Goal: Information Seeking & Learning: Compare options

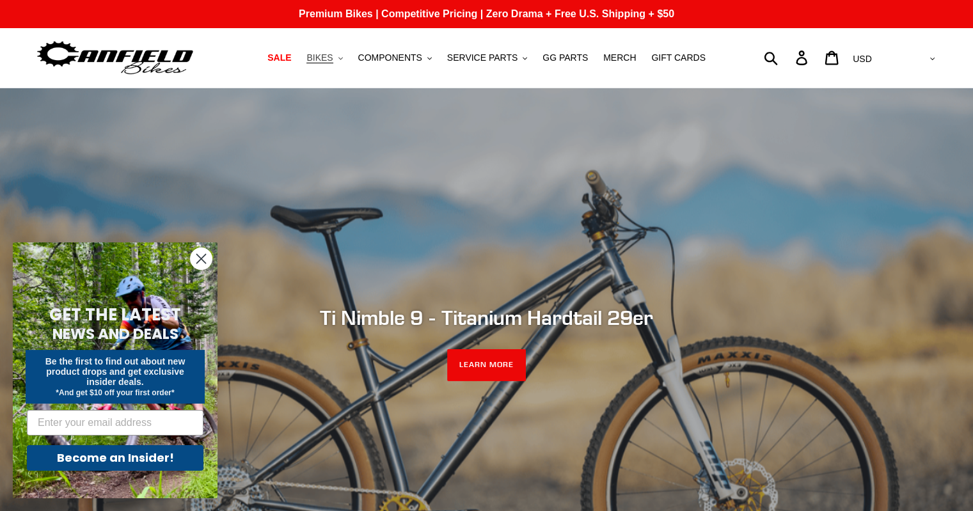
click at [333, 56] on span "BIKES" at bounding box center [319, 57] width 26 height 11
click at [291, 56] on span "SALE" at bounding box center [279, 57] width 24 height 11
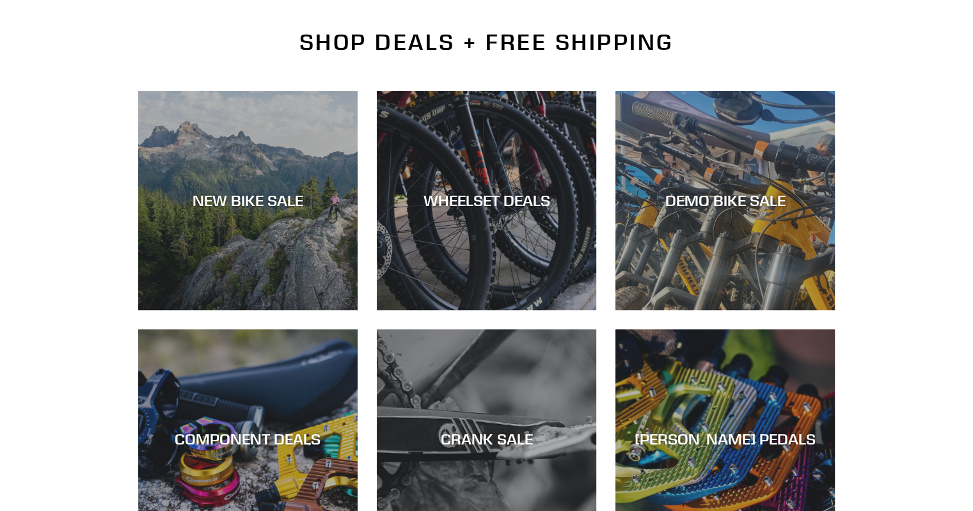
scroll to position [320, 0]
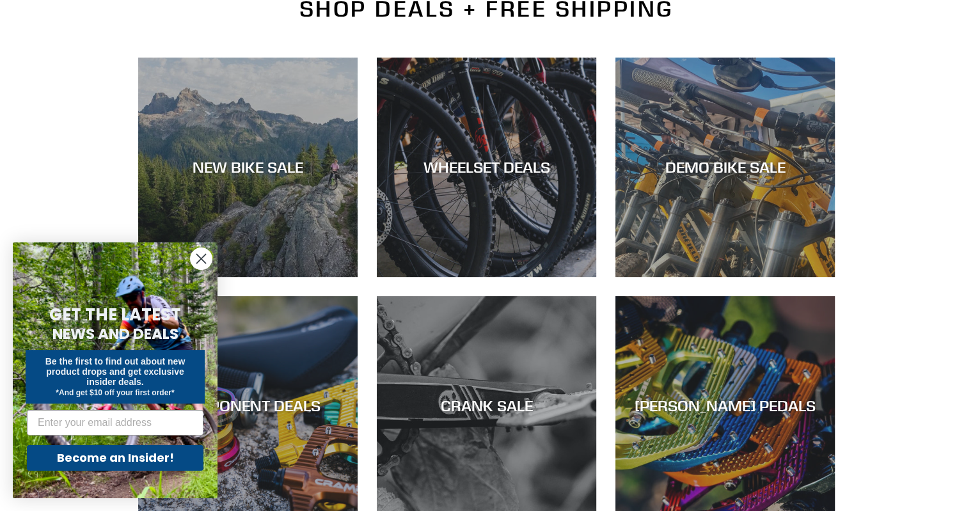
click at [198, 253] on circle "Close dialog" at bounding box center [201, 258] width 21 height 21
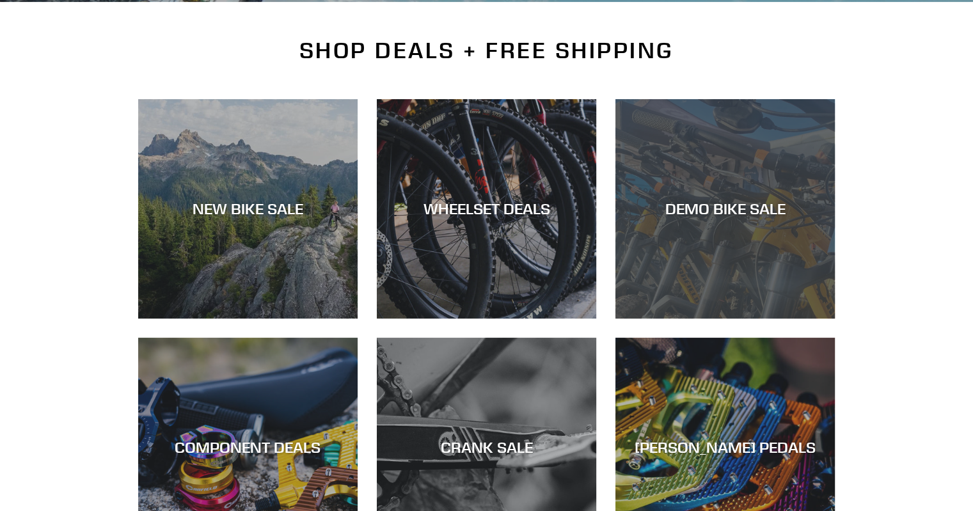
click at [685, 319] on div "DEMO BIKE SALE" at bounding box center [724, 319] width 219 height 0
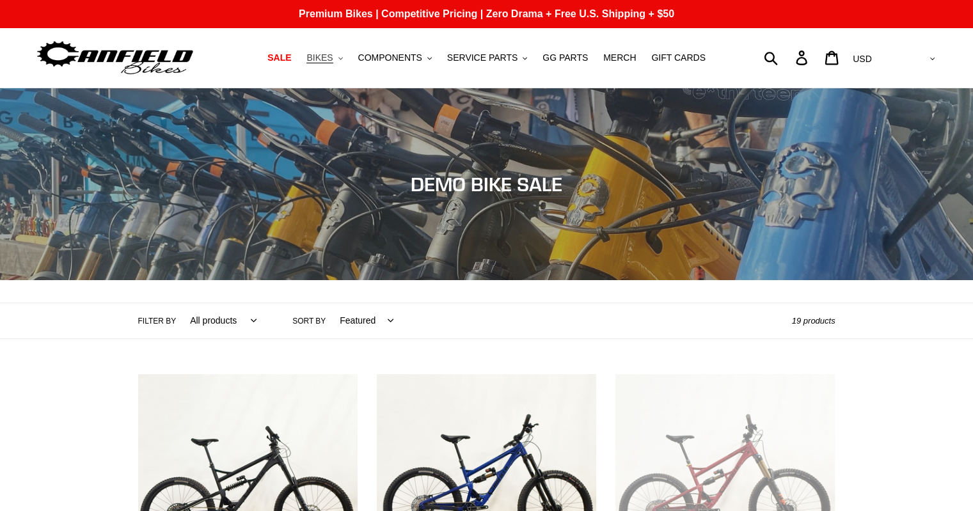
click at [333, 58] on span "BIKES" at bounding box center [319, 57] width 26 height 11
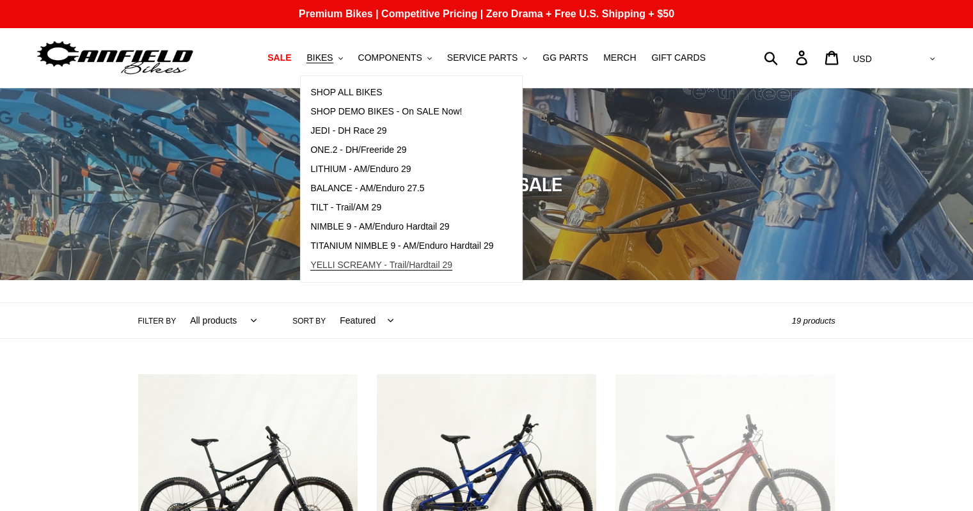
click at [347, 264] on span "YELLI SCREAMY - Trail/Hardtail 29" at bounding box center [381, 265] width 142 height 11
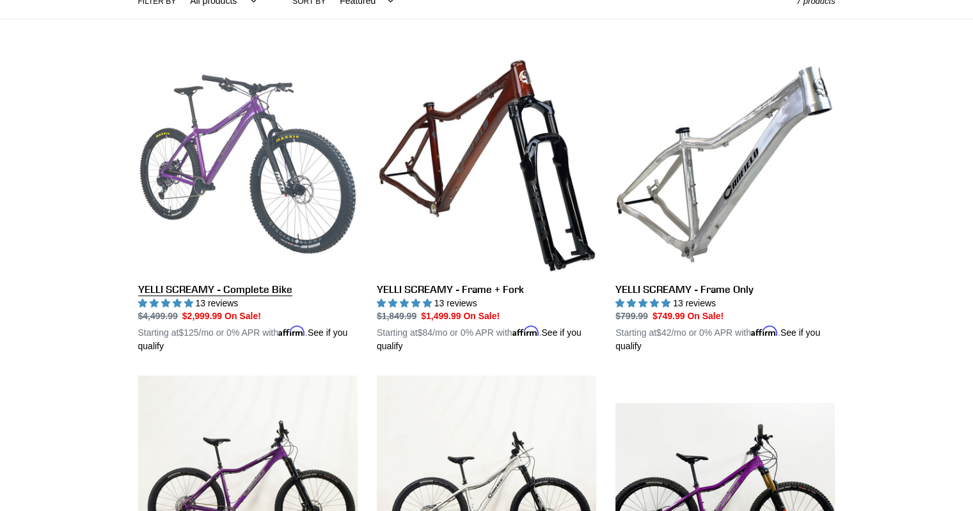
scroll to position [384, 0]
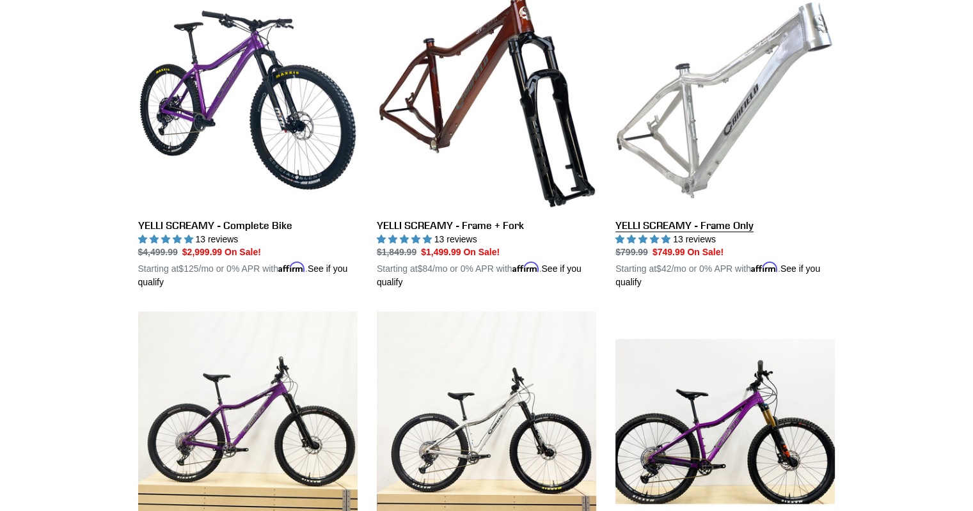
click at [655, 225] on link "YELLI SCREAMY - Frame Only" at bounding box center [724, 139] width 219 height 299
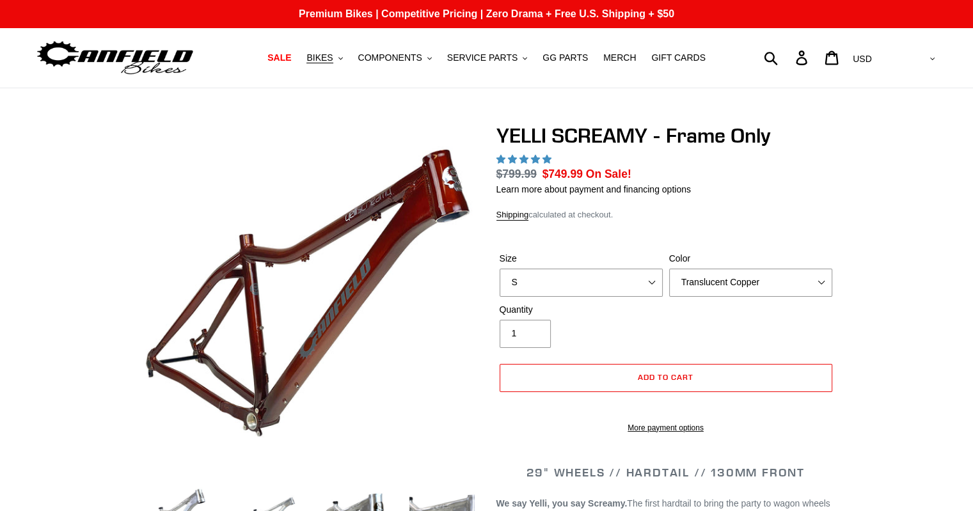
select select "highest-rating"
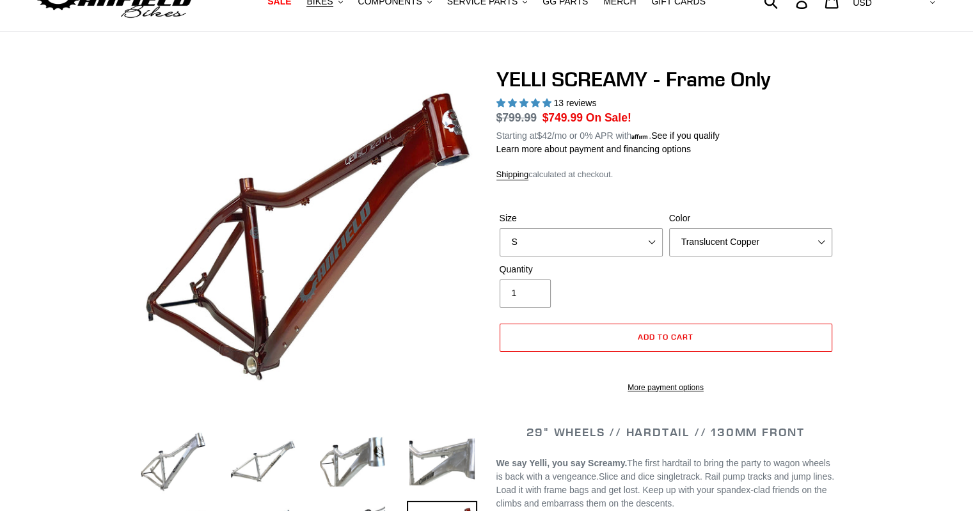
scroll to position [64, 0]
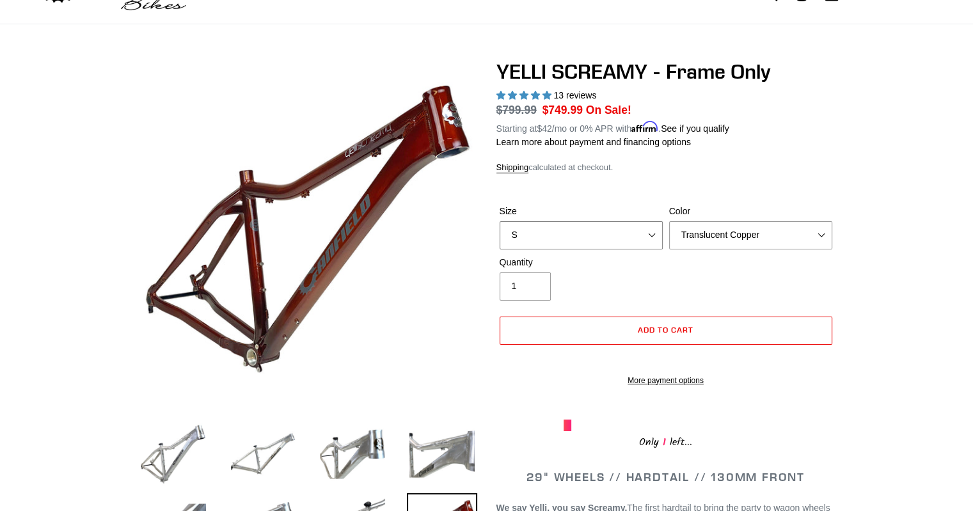
click at [652, 232] on select "S M L XL" at bounding box center [581, 235] width 163 height 28
select select "M"
click at [500, 221] on select "S M L XL" at bounding box center [581, 235] width 163 height 28
click at [821, 234] on select "Translucent Copper Purple Haze Raw" at bounding box center [750, 235] width 163 height 28
click at [669, 221] on select "Translucent Copper Purple Haze Raw" at bounding box center [750, 235] width 163 height 28
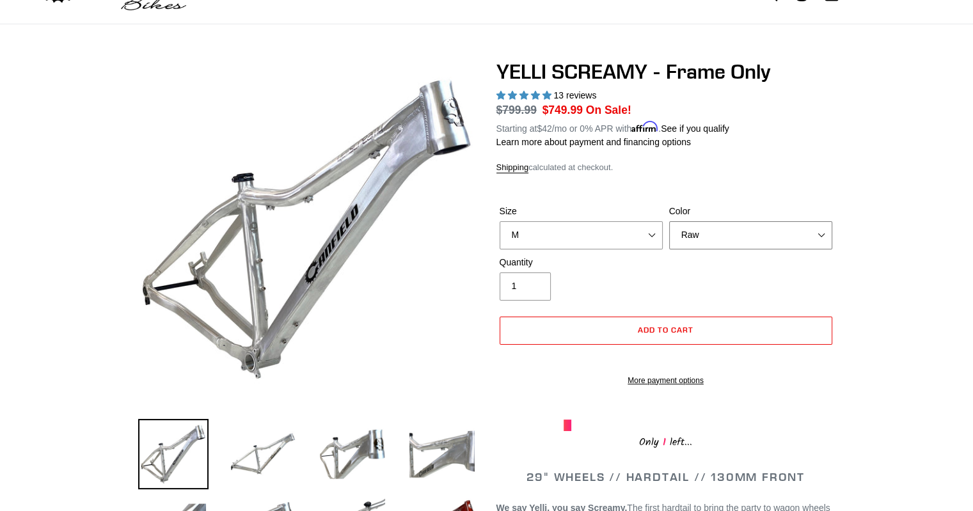
click at [820, 234] on select "Translucent Copper Purple Haze Raw" at bounding box center [750, 235] width 163 height 28
click at [669, 221] on select "Translucent Copper Purple Haze Raw" at bounding box center [750, 235] width 163 height 28
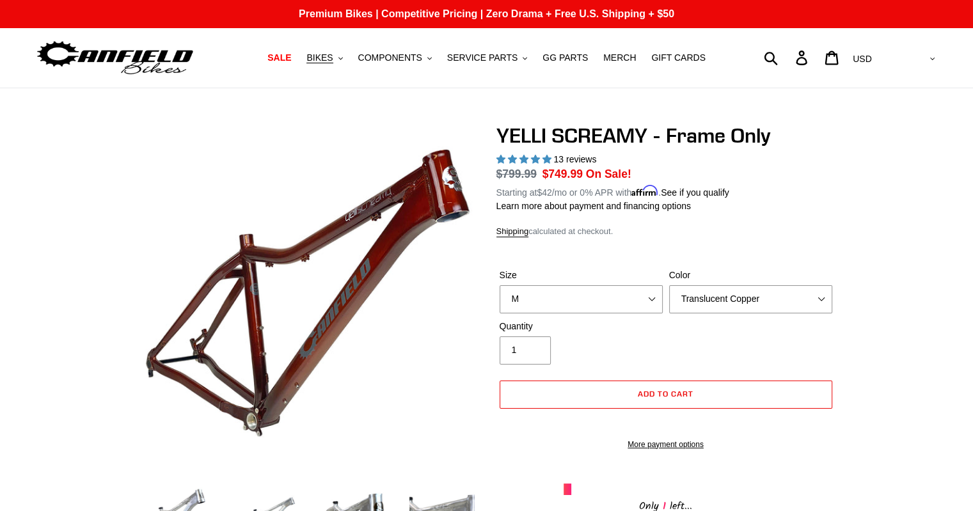
click at [584, 157] on span "13 reviews" at bounding box center [574, 159] width 43 height 10
click at [823, 296] on select "Translucent Copper Purple Haze Raw" at bounding box center [750, 299] width 163 height 28
select select "Raw"
click at [669, 285] on select "Translucent Copper Purple Haze Raw" at bounding box center [750, 299] width 163 height 28
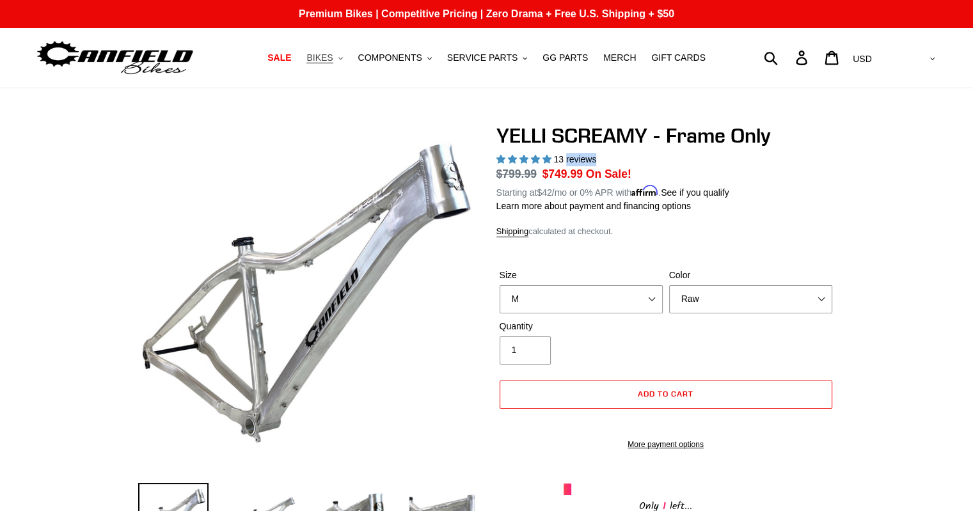
click at [333, 58] on span "BIKES" at bounding box center [319, 57] width 26 height 11
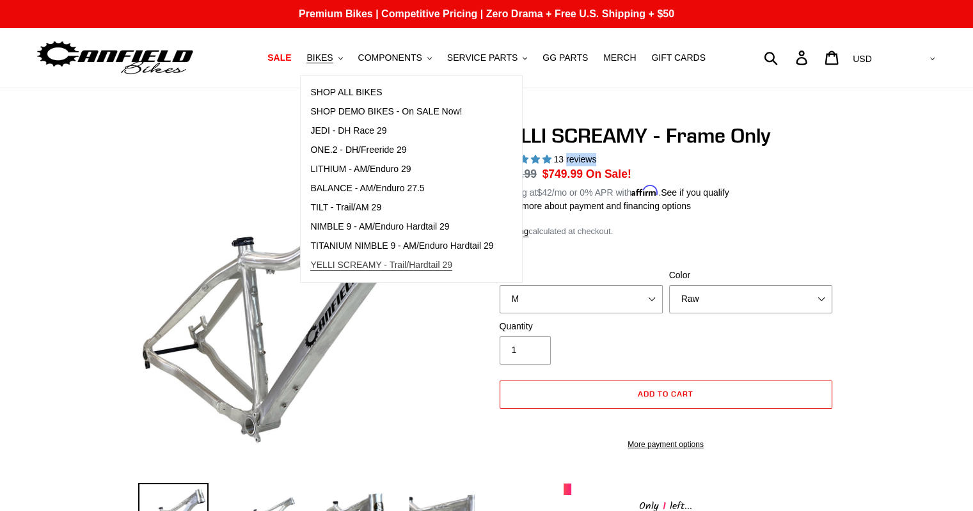
click at [367, 264] on span "YELLI SCREAMY - Trail/Hardtail 29" at bounding box center [381, 265] width 142 height 11
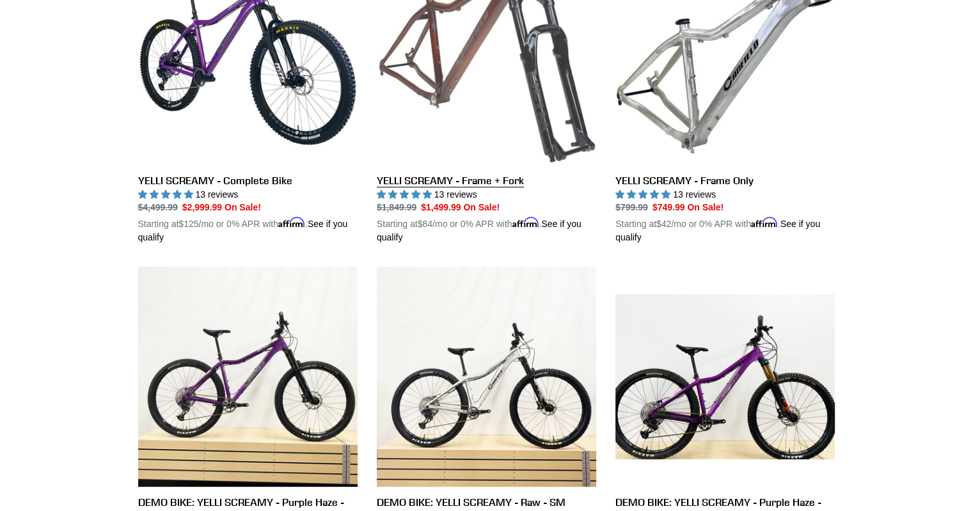
scroll to position [384, 0]
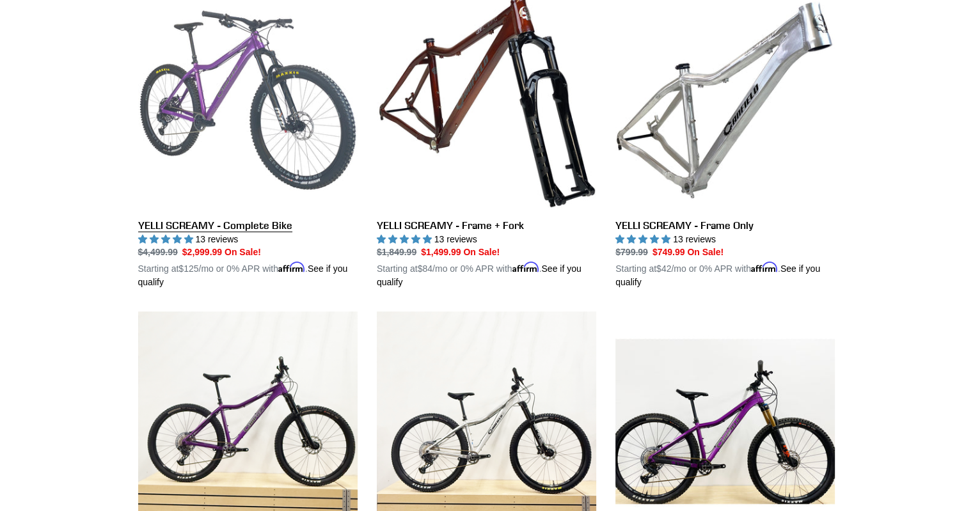
click at [222, 224] on link "YELLI SCREAMY - Complete Bike" at bounding box center [247, 139] width 219 height 299
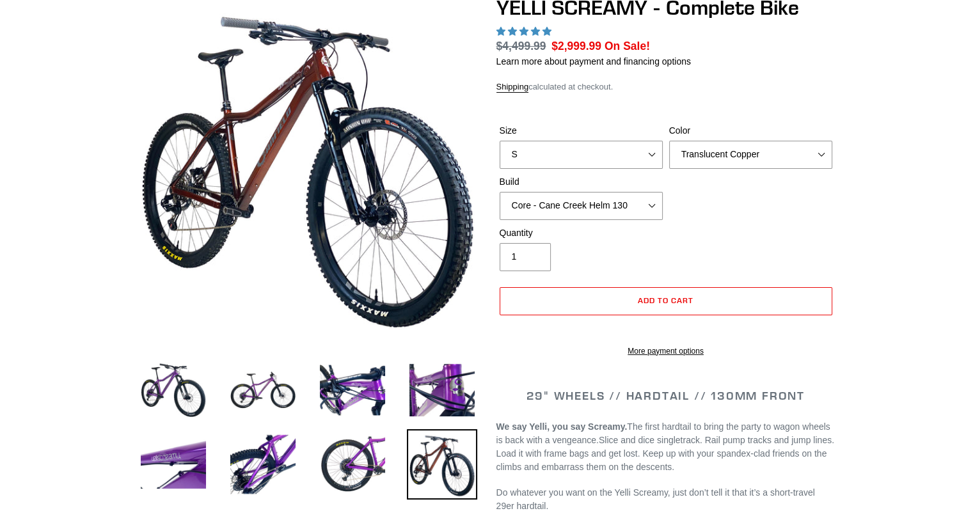
select select "highest-rating"
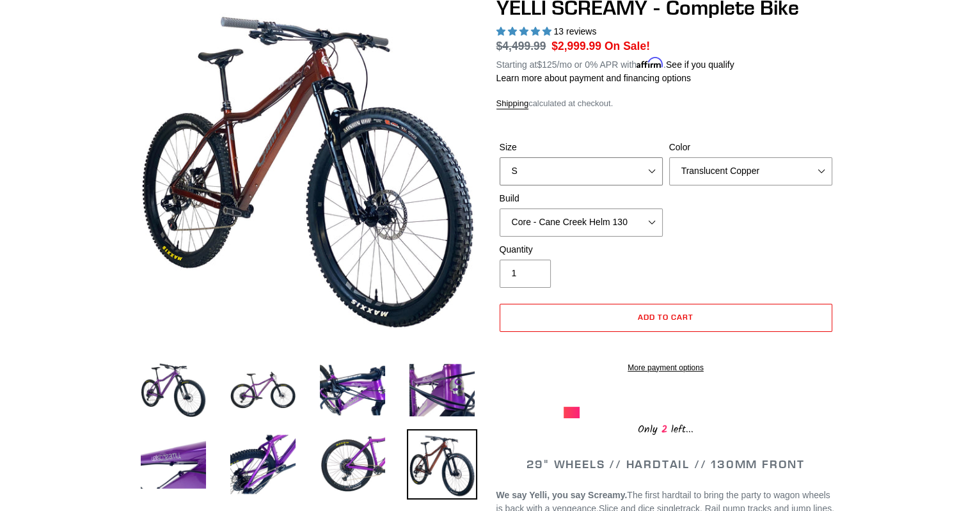
click at [649, 170] on select "S M L XL" at bounding box center [581, 171] width 163 height 28
select select "M"
click at [500, 157] on select "S M L XL" at bounding box center [581, 171] width 163 height 28
click at [821, 168] on select "Translucent Copper Purple Haze Raw" at bounding box center [750, 171] width 163 height 28
select select "Raw"
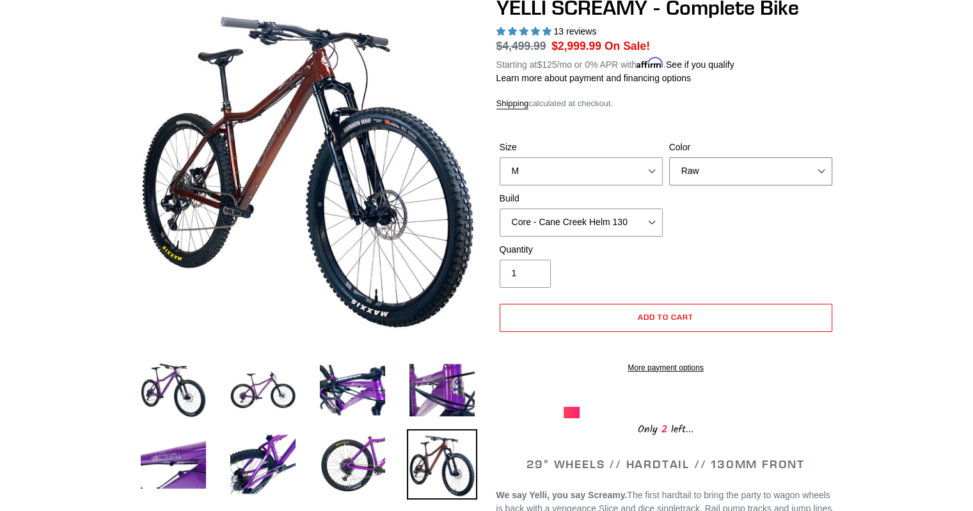
click at [669, 157] on select "Translucent Copper Purple Haze Raw" at bounding box center [750, 171] width 163 height 28
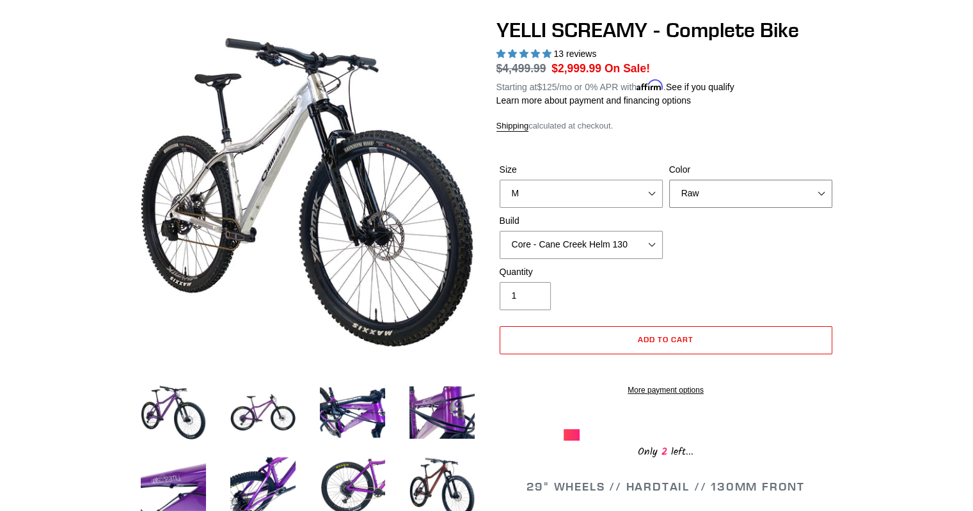
scroll to position [128, 0]
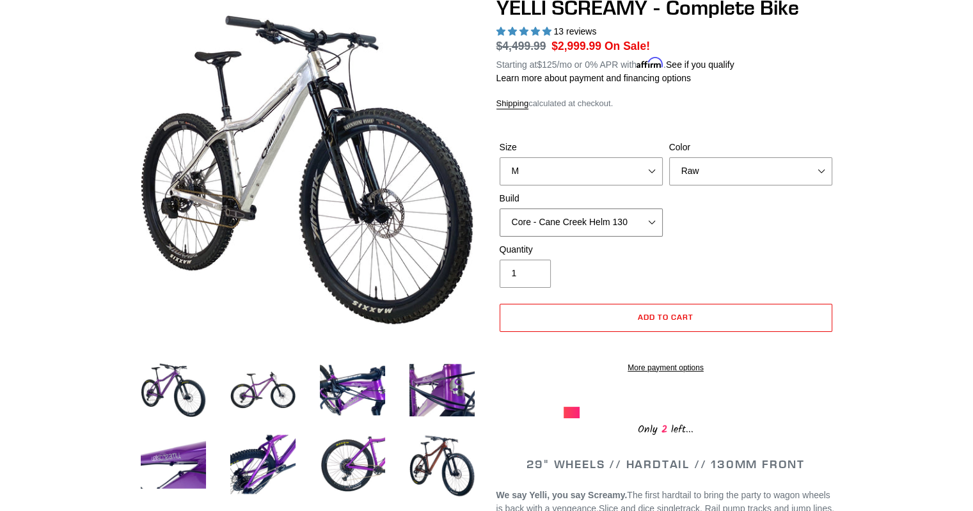
click at [651, 219] on select "Core - Cane Creek Helm 130 Pro - Cane Creek Helm 130 Core - Fox 34 SL Factory G…" at bounding box center [581, 223] width 163 height 28
click at [500, 209] on select "Core - Cane Creek Helm 130 Pro - Cane Creek Helm 130 Core - Fox 34 SL Factory G…" at bounding box center [581, 223] width 163 height 28
click at [651, 218] on select "Core - Cane Creek Helm 130 Pro - Cane Creek Helm 130 Core - Fox 34 SL Factory G…" at bounding box center [581, 223] width 163 height 28
select select "Core - Cane Creek Helm 130"
click at [500, 209] on select "Core - Cane Creek Helm 130 Pro - Cane Creek Helm 130 Core - Fox 34 SL Factory G…" at bounding box center [581, 223] width 163 height 28
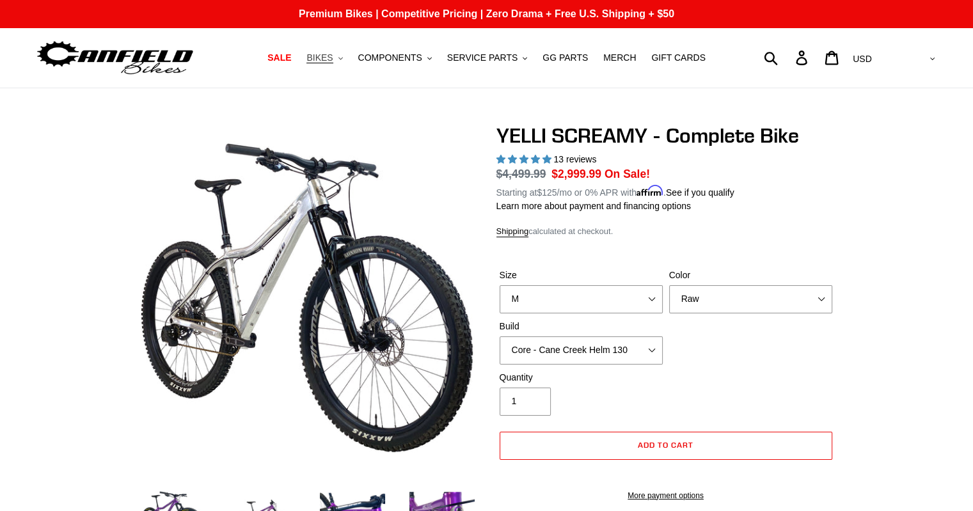
click at [333, 55] on span "BIKES" at bounding box center [319, 57] width 26 height 11
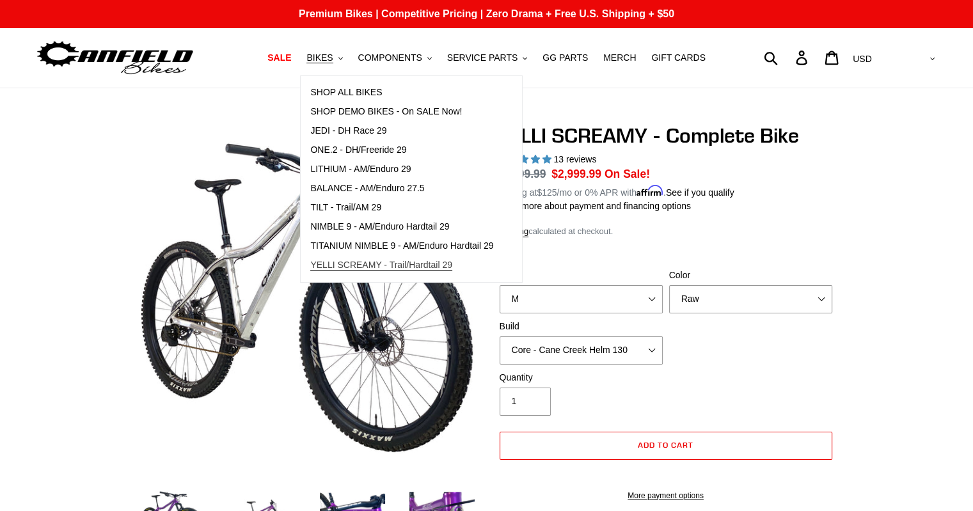
click at [365, 265] on span "YELLI SCREAMY - Trail/Hardtail 29" at bounding box center [381, 265] width 142 height 11
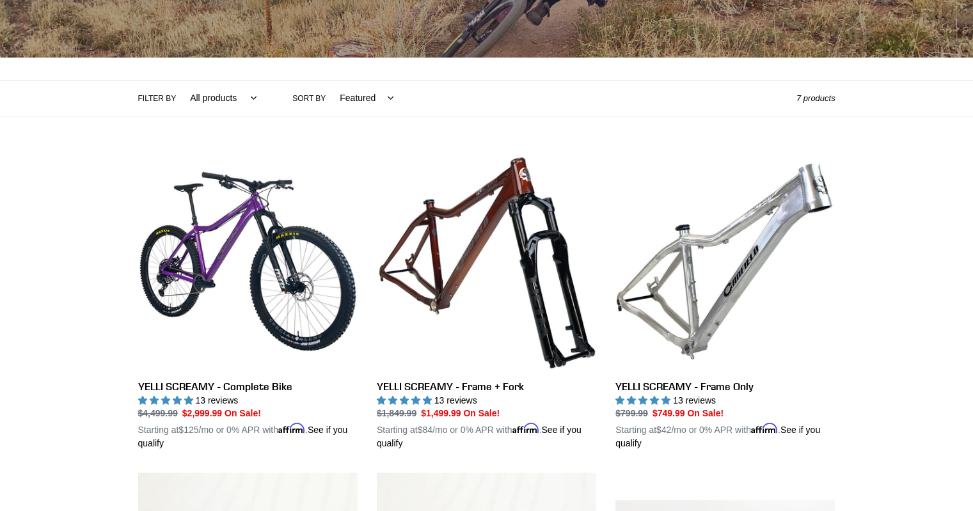
scroll to position [256, 0]
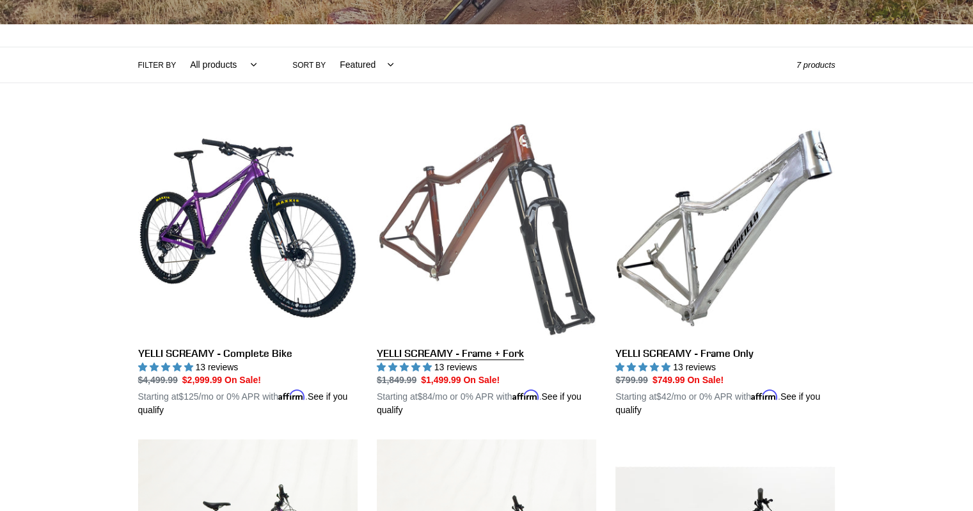
click at [430, 171] on link "YELLI SCREAMY - Frame + Fork" at bounding box center [486, 267] width 219 height 299
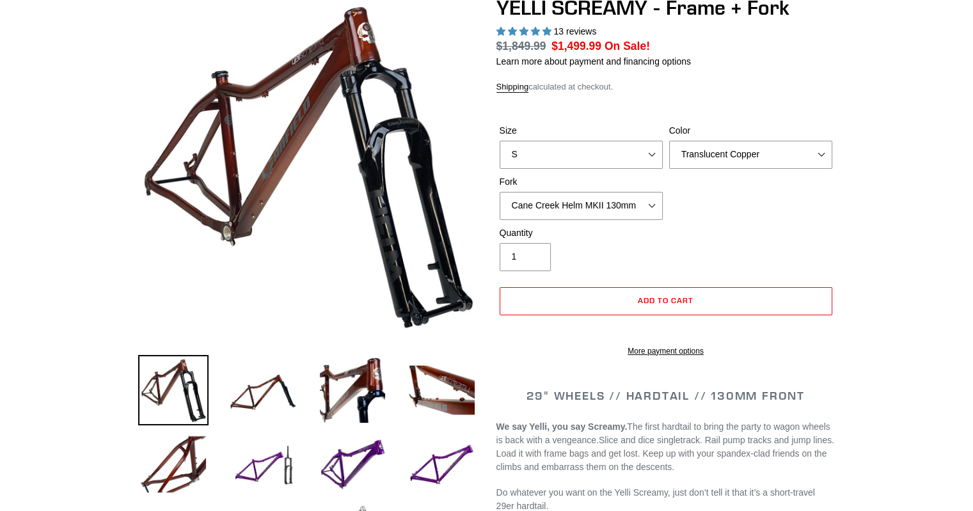
select select "highest-rating"
click at [651, 152] on select "S M L XL" at bounding box center [581, 155] width 163 height 28
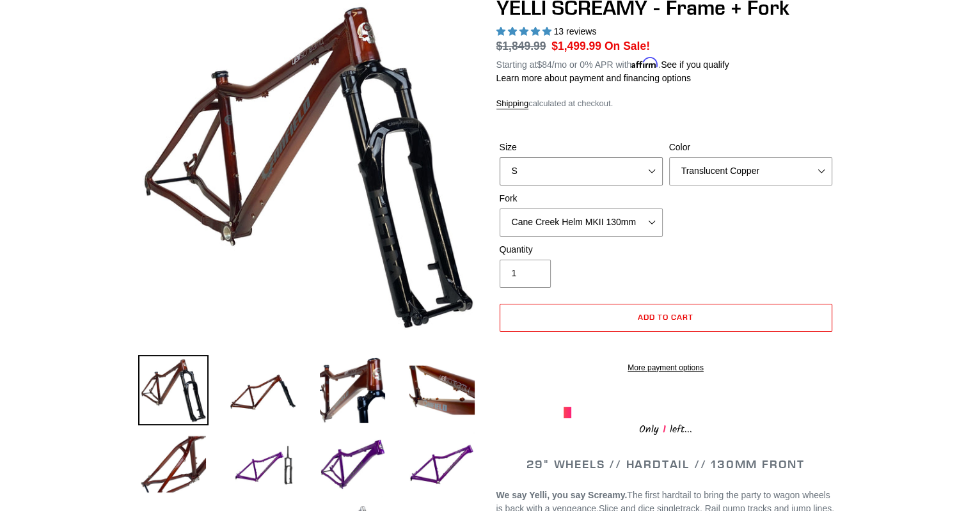
select select "M"
click at [500, 157] on select "S M L XL" at bounding box center [581, 171] width 163 height 28
click at [819, 168] on select "Translucent Copper Purple Haze Raw" at bounding box center [750, 171] width 163 height 28
click at [669, 157] on select "Translucent Copper Purple Haze Raw" at bounding box center [750, 171] width 163 height 28
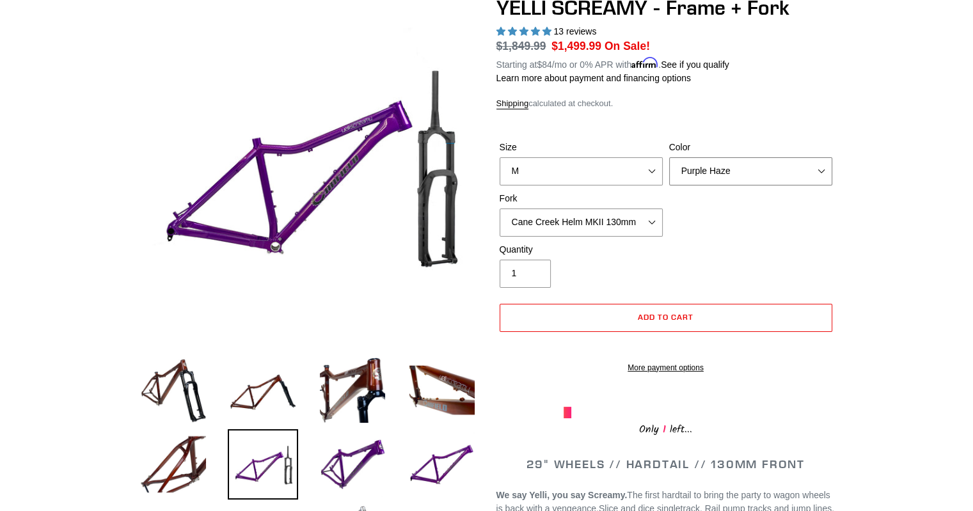
click at [821, 169] on select "Translucent Copper Purple Haze Raw" at bounding box center [750, 171] width 163 height 28
select select "Raw"
click at [669, 157] on select "Translucent Copper Purple Haze Raw" at bounding box center [750, 171] width 163 height 28
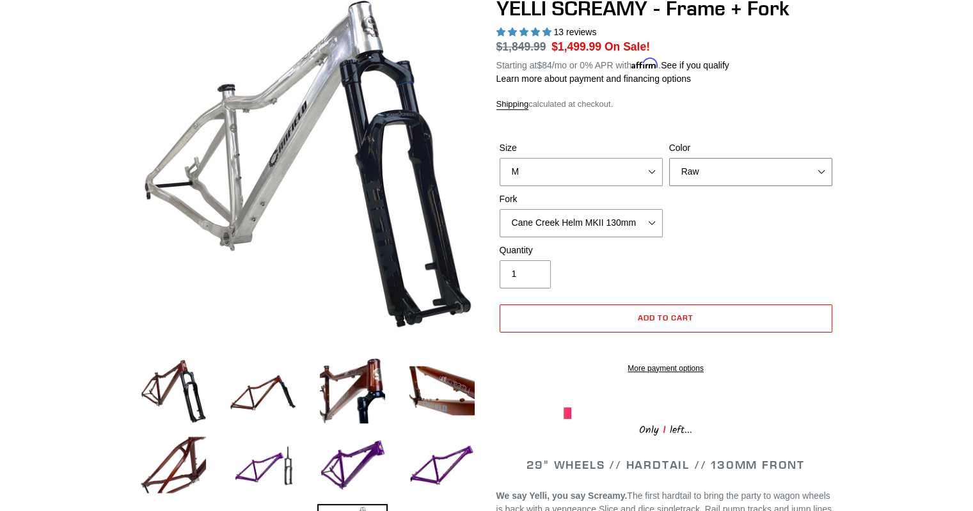
scroll to position [128, 0]
click at [653, 221] on select "Cane Creek Helm MKII 130mm Fox 34 SL Factory Grip X 130mm RockShox Pike Ultimat…" at bounding box center [581, 223] width 163 height 28
click at [500, 209] on select "Cane Creek Helm MKII 130mm Fox 34 SL Factory Grip X 130mm RockShox Pike Ultimat…" at bounding box center [581, 223] width 163 height 28
click at [652, 219] on select "Cane Creek Helm MKII 130mm Fox 34 SL Factory Grip X 130mm RockShox Pike Ultimat…" at bounding box center [581, 223] width 163 height 28
click at [500, 209] on select "Cane Creek Helm MKII 130mm Fox 34 SL Factory Grip X 130mm RockShox Pike Ultimat…" at bounding box center [581, 223] width 163 height 28
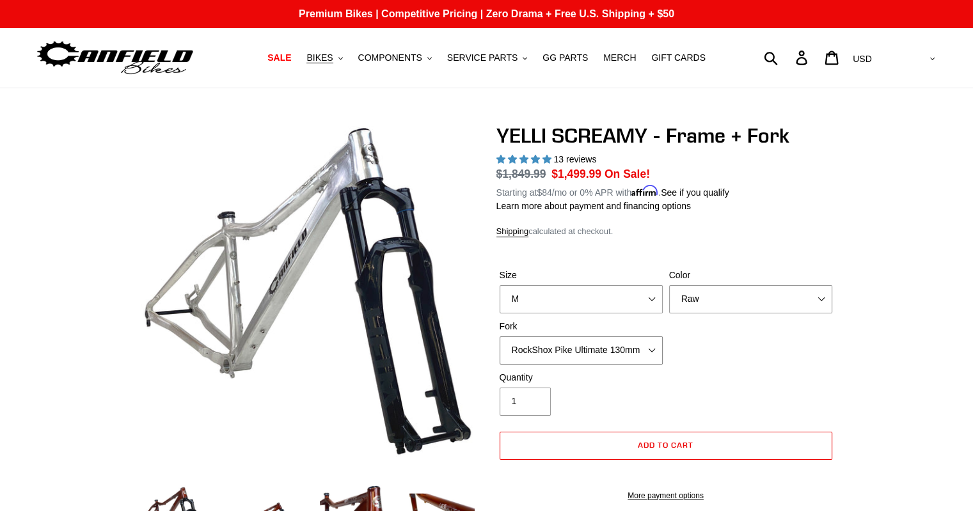
click at [651, 346] on select "Cane Creek Helm MKII 130mm Fox 34 SL Factory Grip X 130mm RockShox Pike Ultimat…" at bounding box center [581, 351] width 163 height 28
click at [500, 337] on select "Cane Creek Helm MKII 130mm Fox 34 SL Factory Grip X 130mm RockShox Pike Ultimat…" at bounding box center [581, 351] width 163 height 28
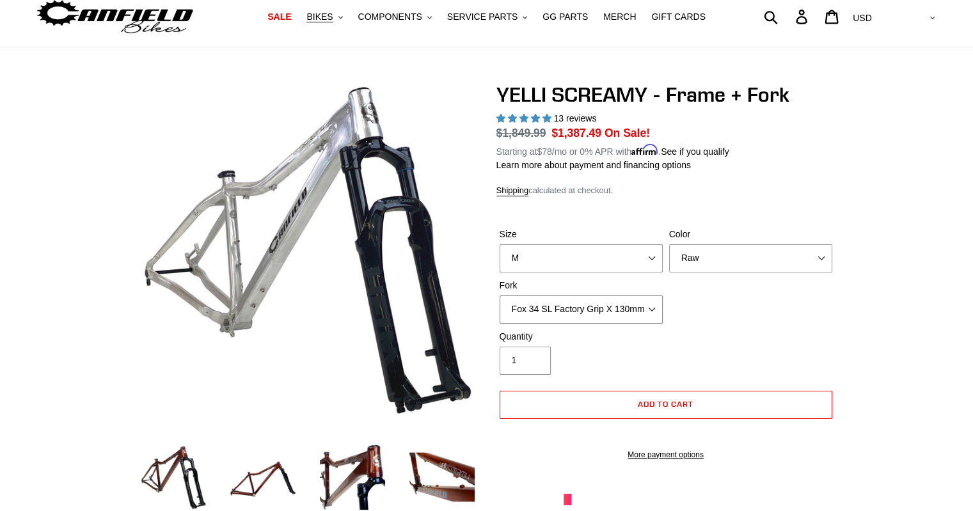
scroll to position [64, 0]
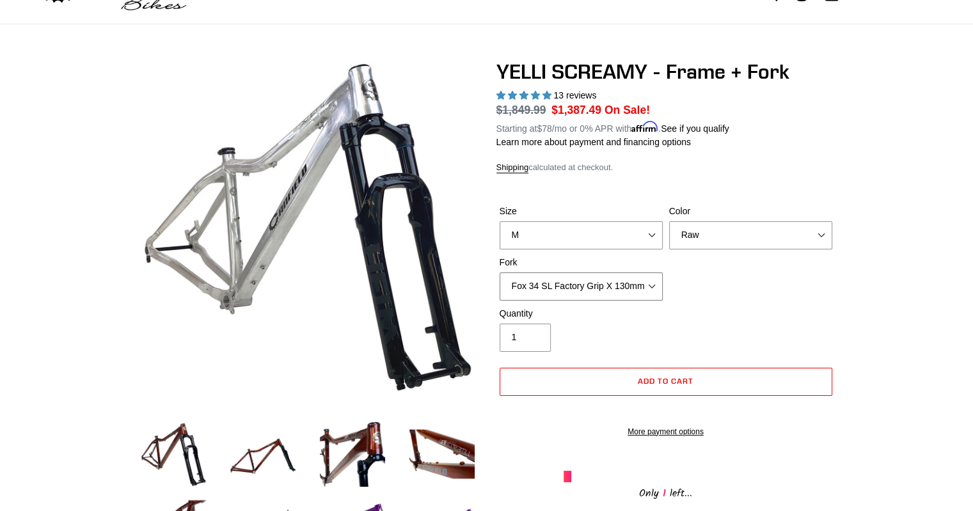
click at [650, 284] on select "Cane Creek Helm MKII 130mm Fox 34 SL Factory Grip X 130mm RockShox Pike Ultimat…" at bounding box center [581, 287] width 163 height 28
click at [500, 273] on select "Cane Creek Helm MKII 130mm Fox 34 SL Factory Grip X 130mm RockShox Pike Ultimat…" at bounding box center [581, 287] width 163 height 28
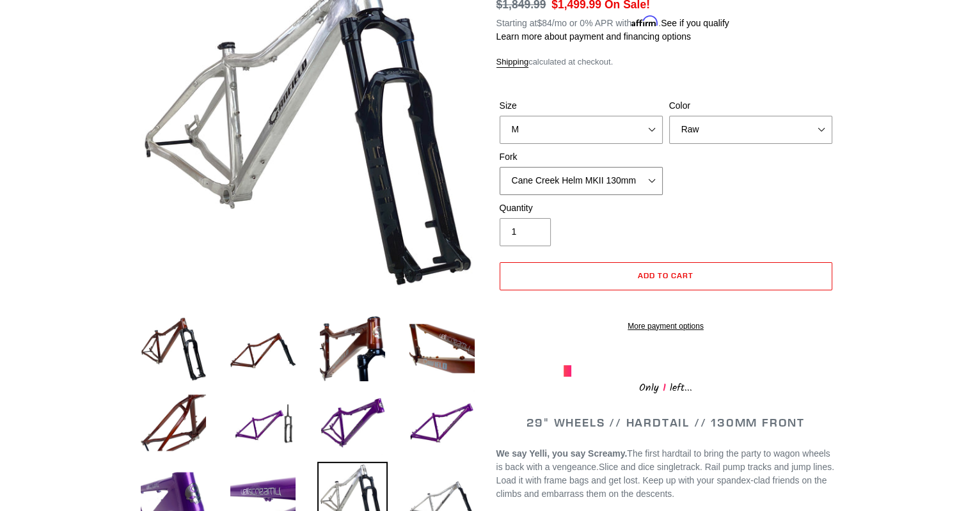
scroll to position [192, 0]
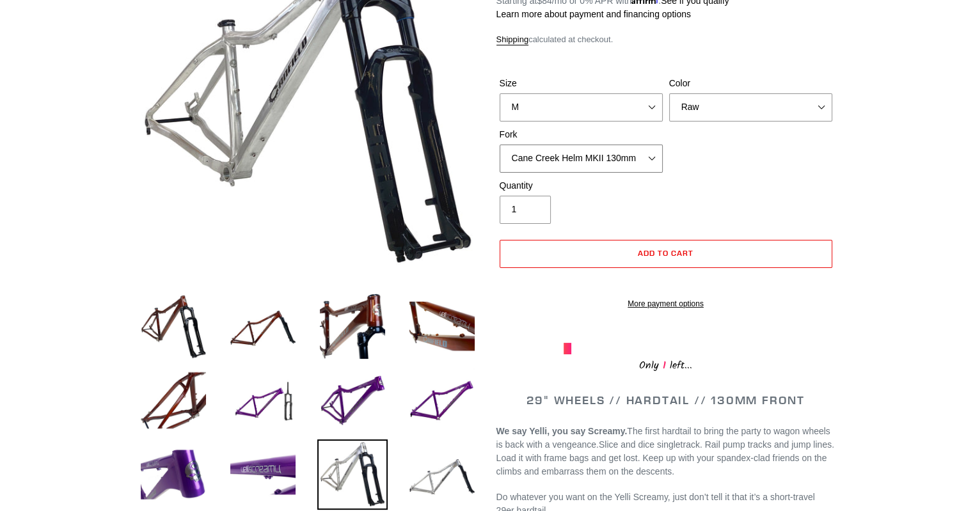
click at [652, 154] on select "Cane Creek Helm MKII 130mm Fox 34 SL Factory Grip X 130mm RockShox Pike Ultimat…" at bounding box center [581, 159] width 163 height 28
select select "RockShox Pike Ultimate 130mm"
click at [500, 145] on select "Cane Creek Helm MKII 130mm Fox 34 SL Factory Grip X 130mm RockShox Pike Ultimat…" at bounding box center [581, 159] width 163 height 28
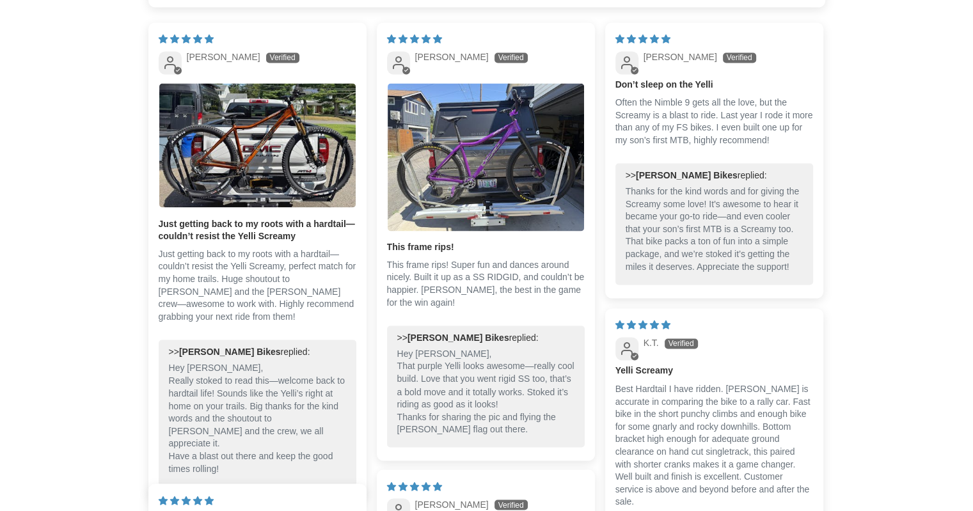
scroll to position [2047, 0]
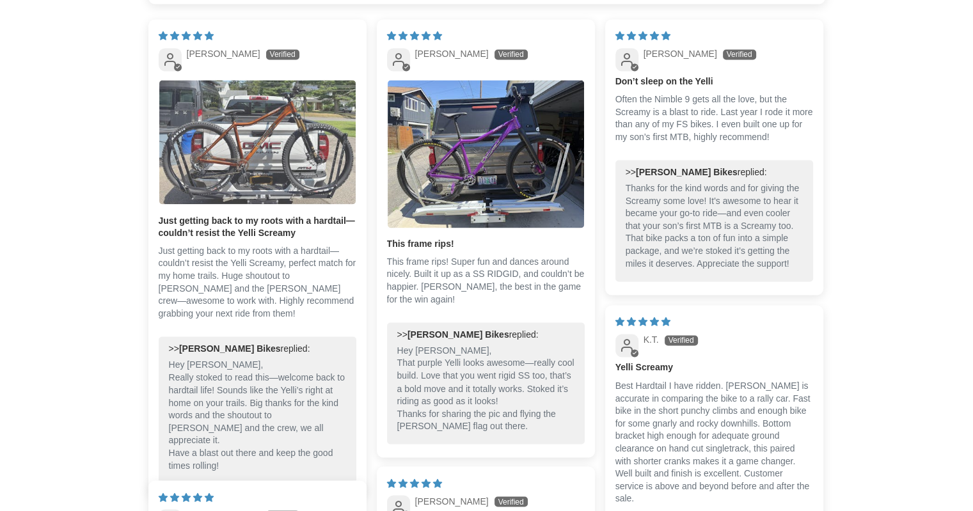
click at [251, 157] on img "Link to user picture 1" at bounding box center [257, 142] width 196 height 124
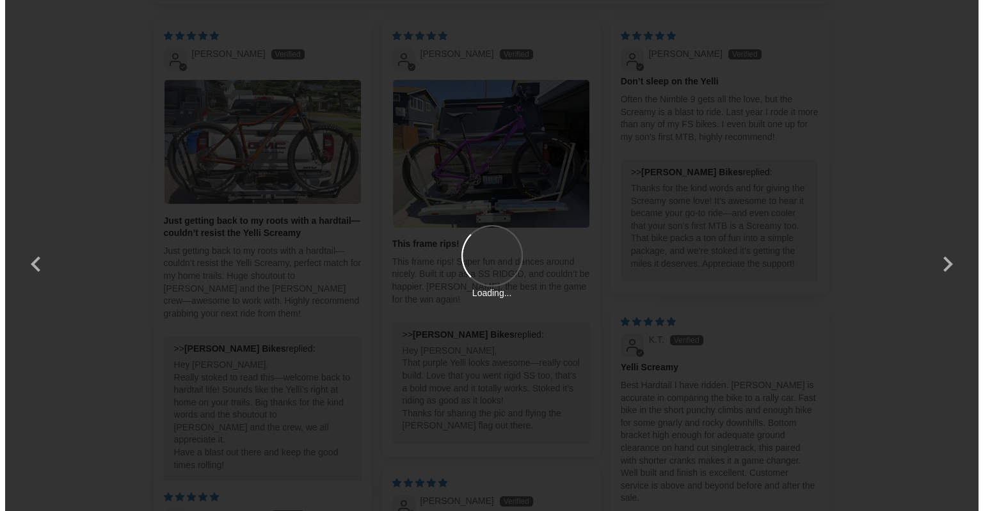
scroll to position [0, 0]
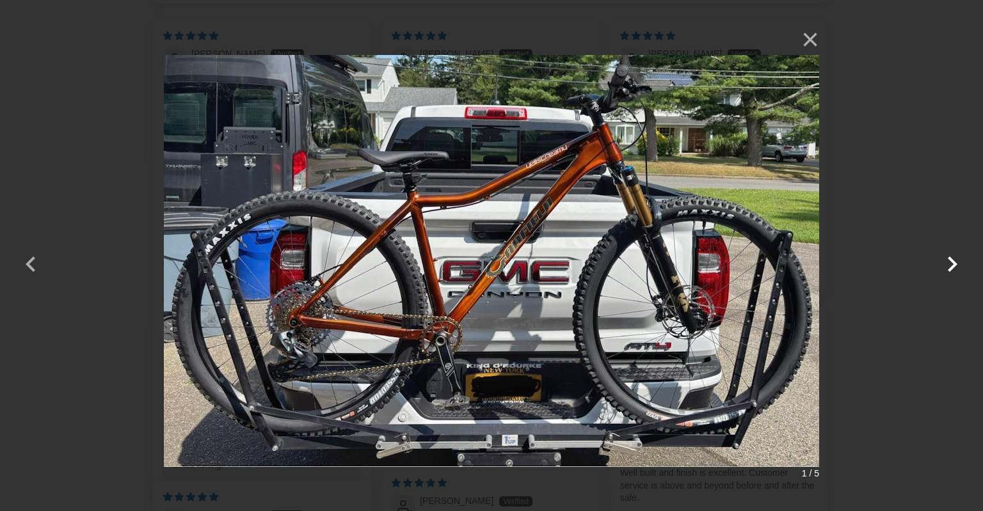
click at [951, 264] on button "button" at bounding box center [952, 256] width 31 height 31
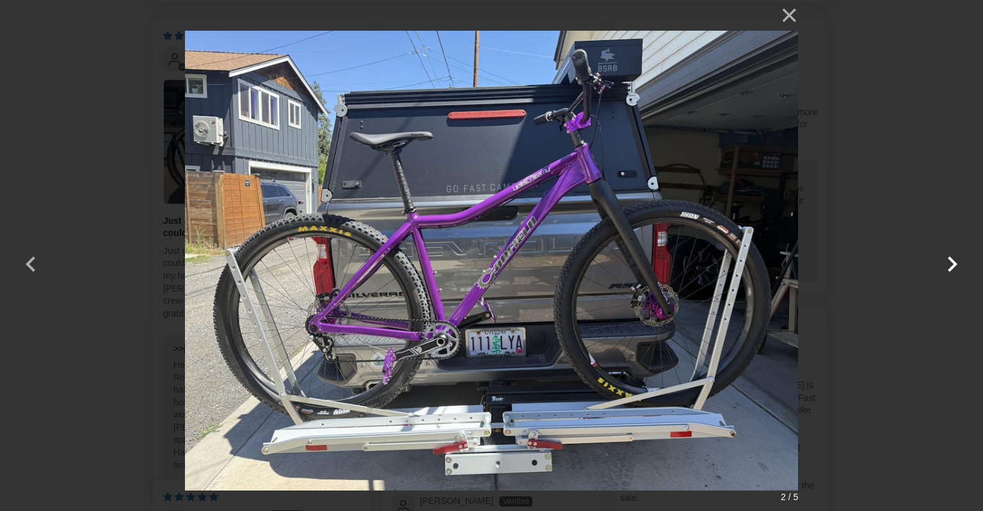
click at [951, 264] on button "button" at bounding box center [952, 256] width 31 height 31
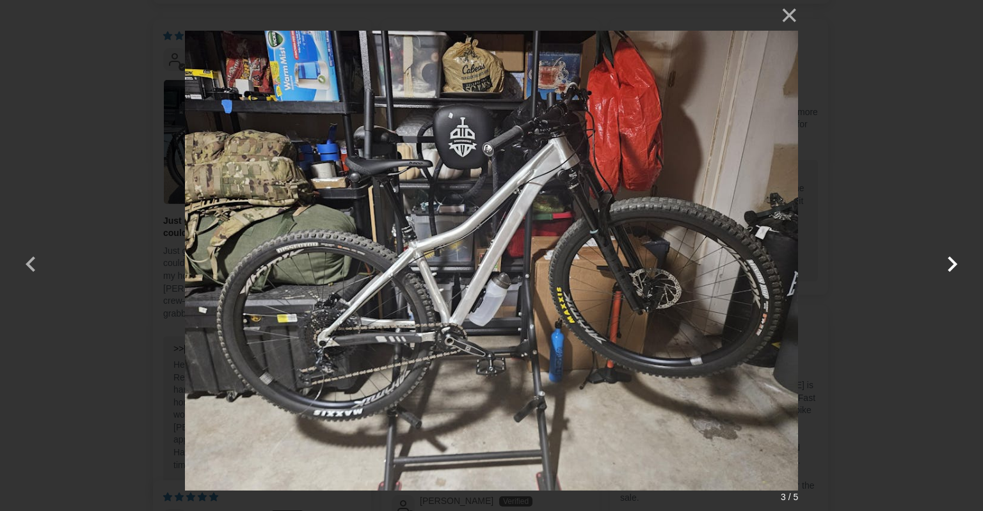
click at [951, 264] on button "button" at bounding box center [952, 256] width 31 height 31
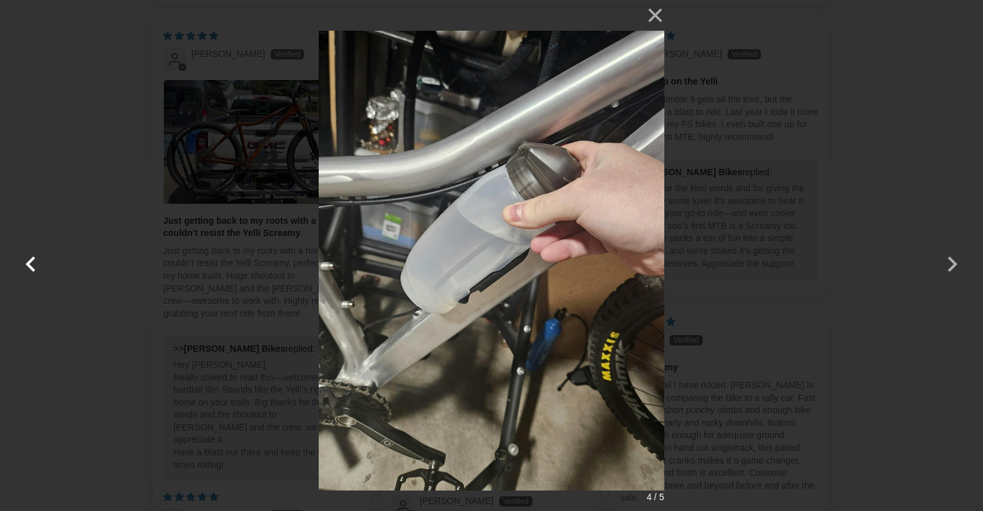
click at [31, 260] on button "button" at bounding box center [30, 256] width 31 height 31
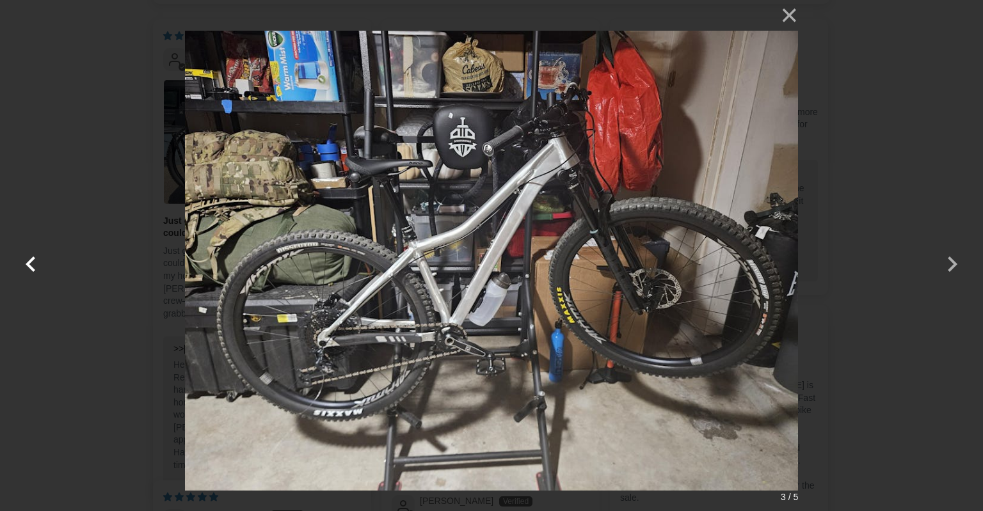
click at [33, 259] on button "button" at bounding box center [30, 256] width 31 height 31
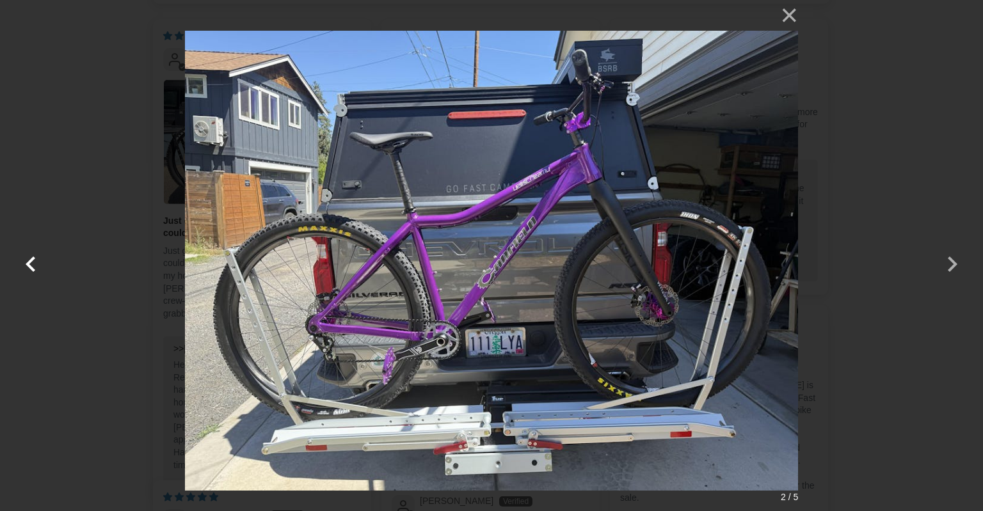
click at [36, 258] on button "button" at bounding box center [30, 256] width 31 height 31
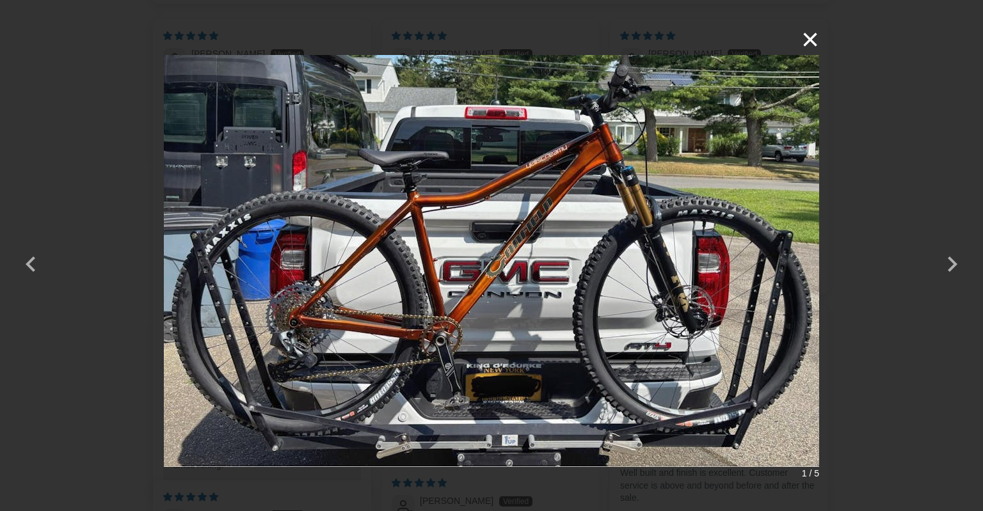
click at [809, 36] on button "×" at bounding box center [803, 39] width 31 height 31
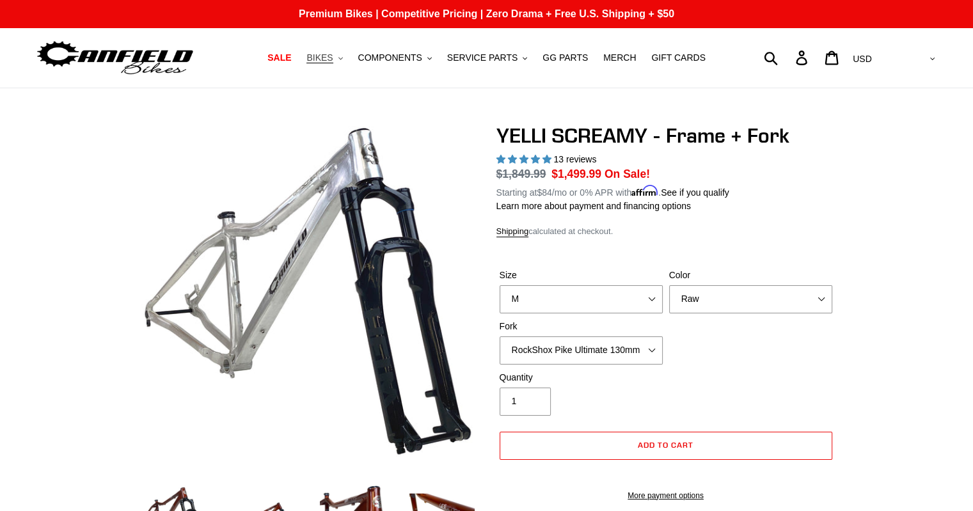
click at [333, 57] on span "BIKES" at bounding box center [319, 57] width 26 height 11
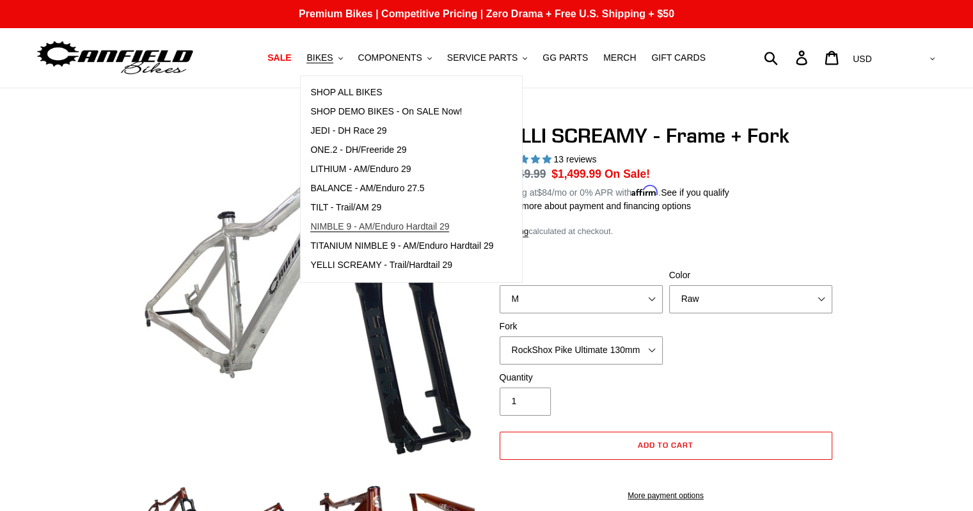
click at [397, 225] on span "NIMBLE 9 - AM/Enduro Hardtail 29" at bounding box center [379, 226] width 139 height 11
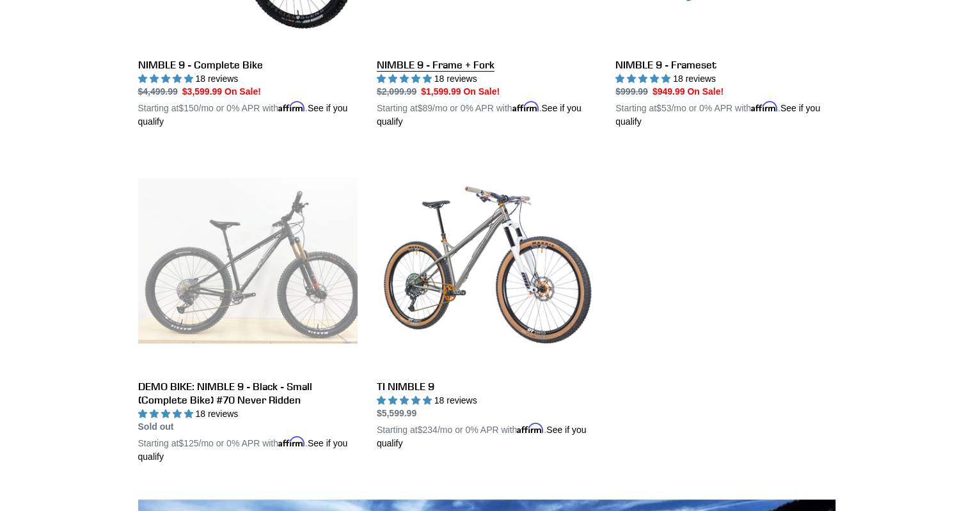
scroll to position [576, 0]
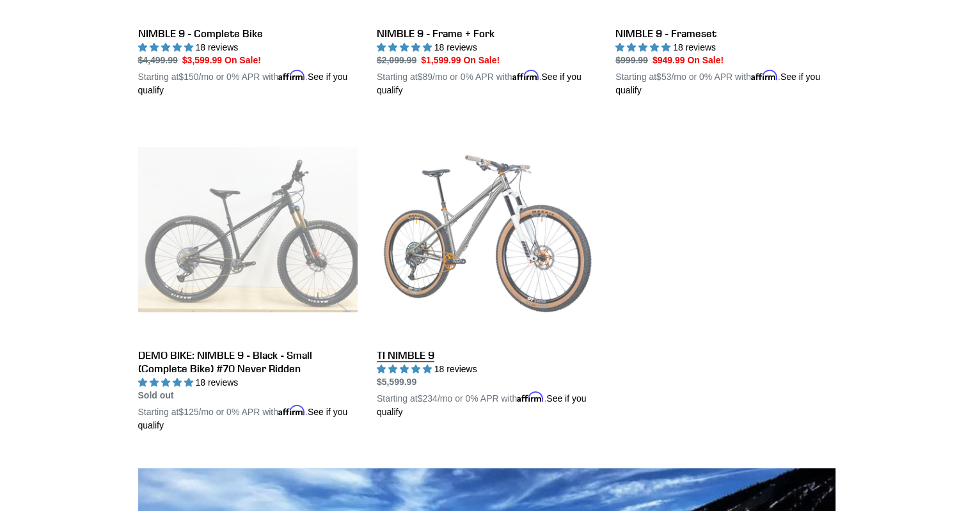
click at [468, 217] on link "TI NIMBLE 9" at bounding box center [486, 269] width 219 height 299
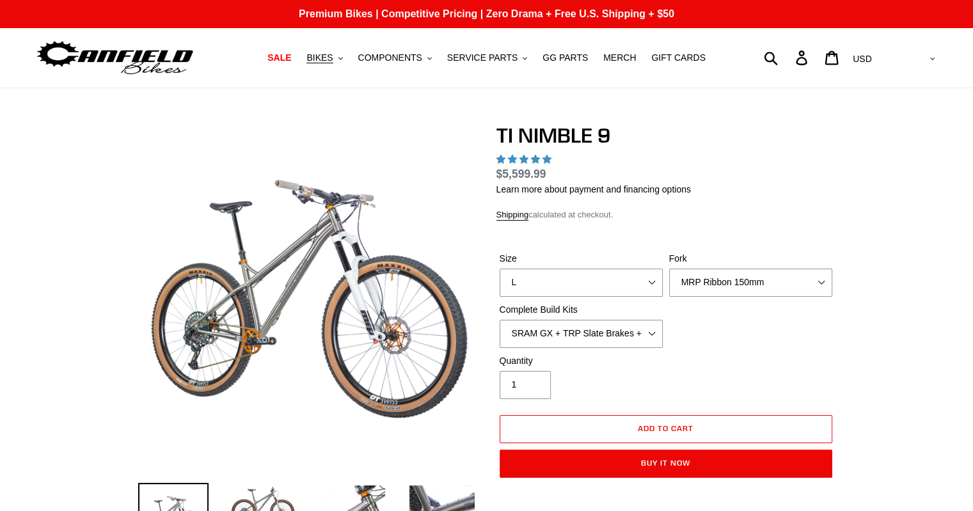
select select "highest-rating"
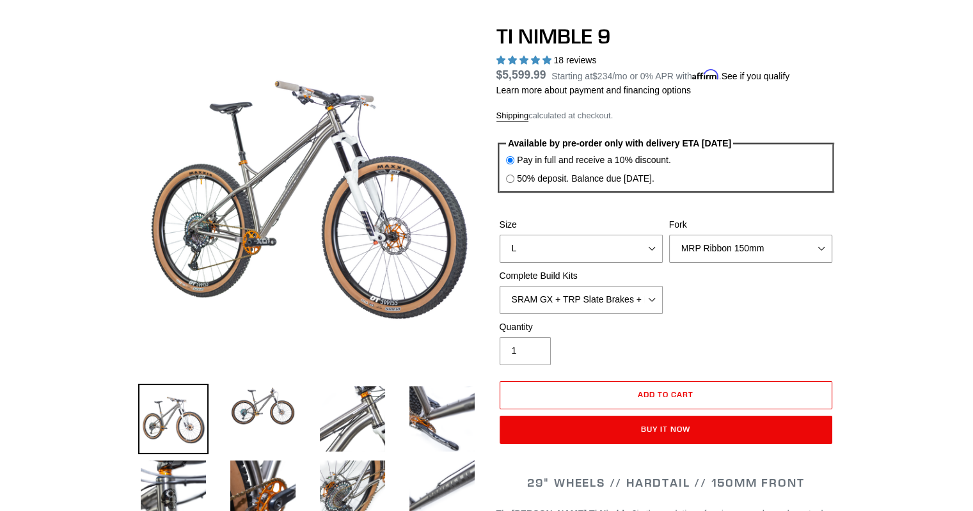
scroll to position [128, 0]
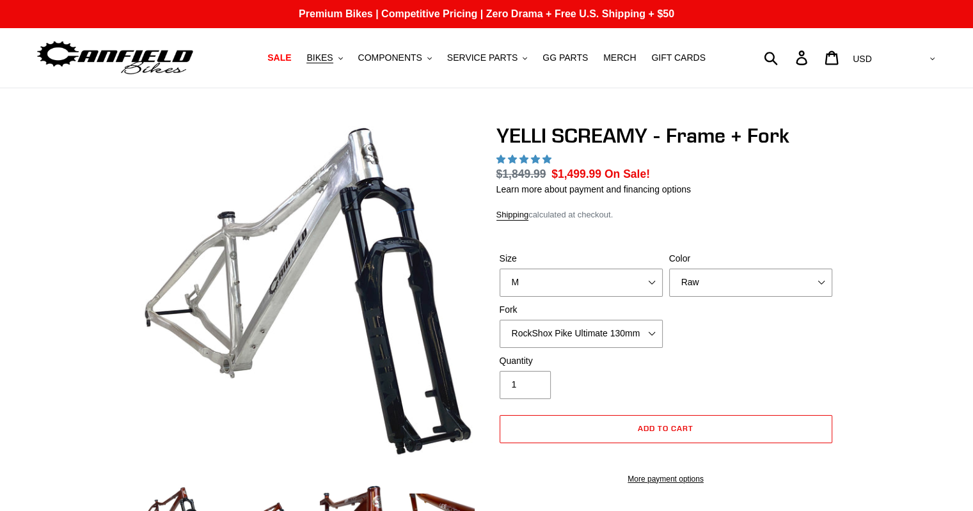
select select "highest-rating"
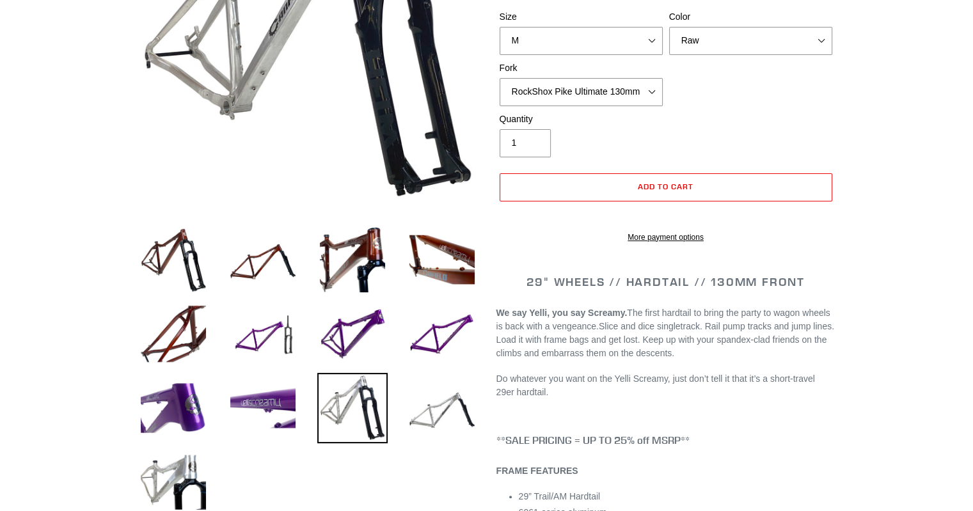
scroll to position [256, 0]
